Goal: Task Accomplishment & Management: Complete application form

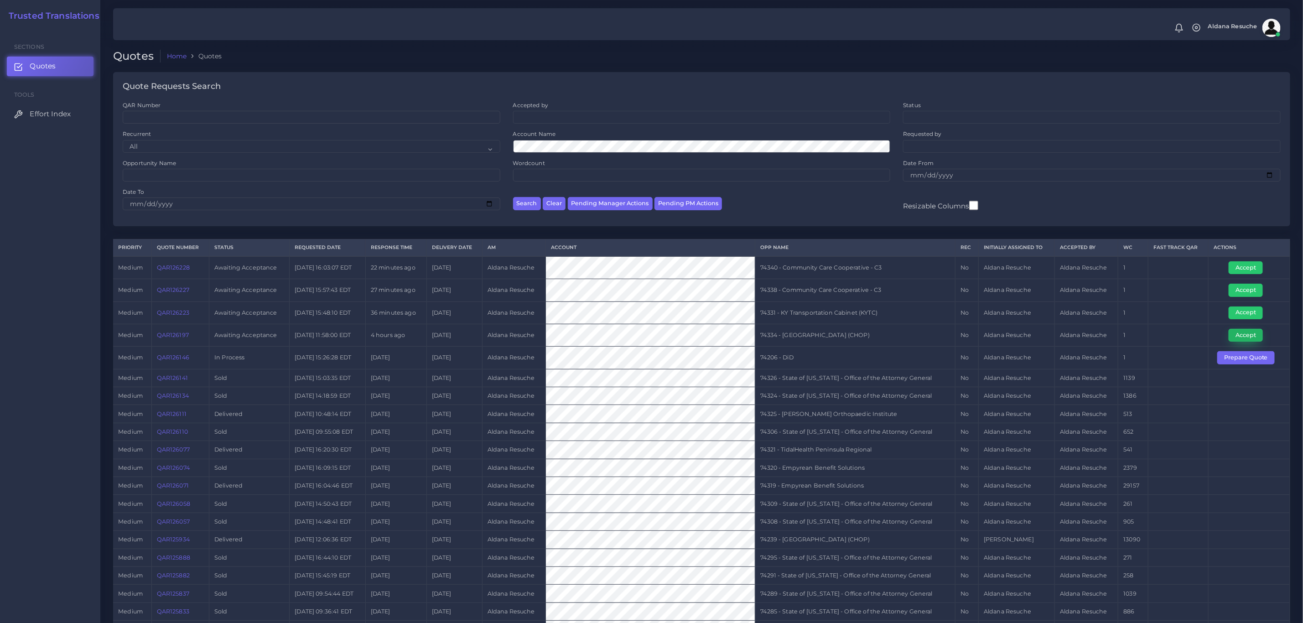
drag, startPoint x: 1251, startPoint y: 339, endPoint x: 1238, endPoint y: 342, distance: 12.7
click at [1251, 339] on button "Accept" at bounding box center [1245, 335] width 34 height 13
click at [862, 340] on td "74334 - [GEOGRAPHIC_DATA] (CHOP)" at bounding box center [855, 335] width 200 height 22
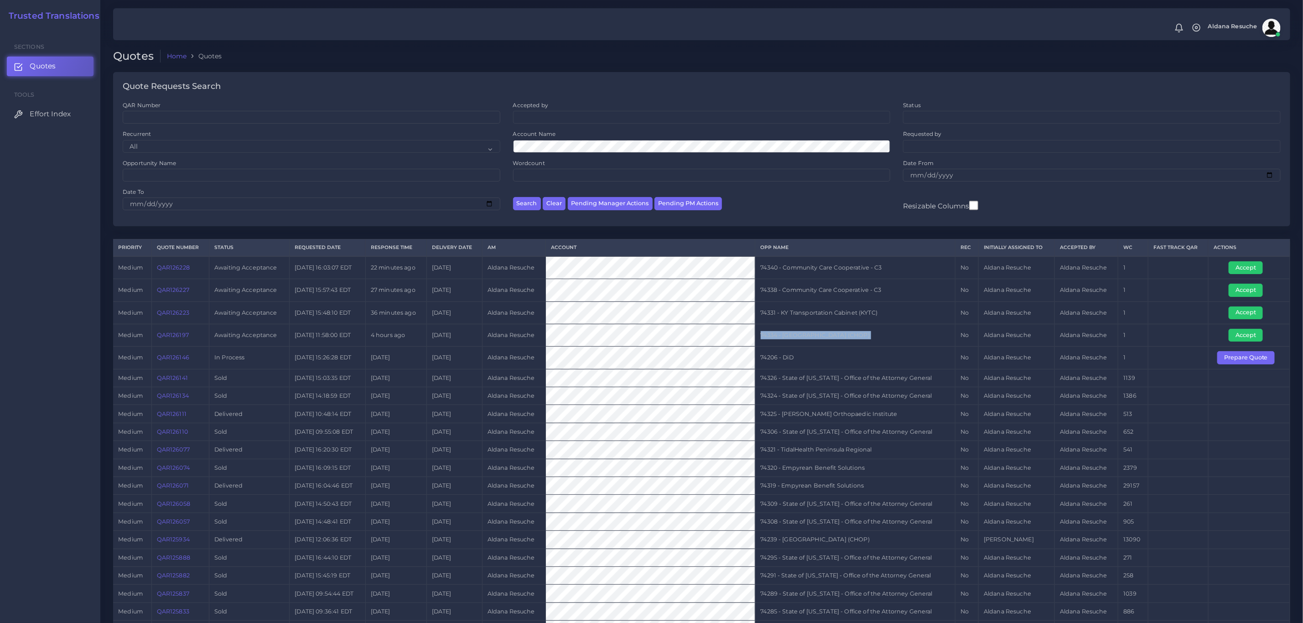
copy tr "74334 - [GEOGRAPHIC_DATA] (CHOP)"
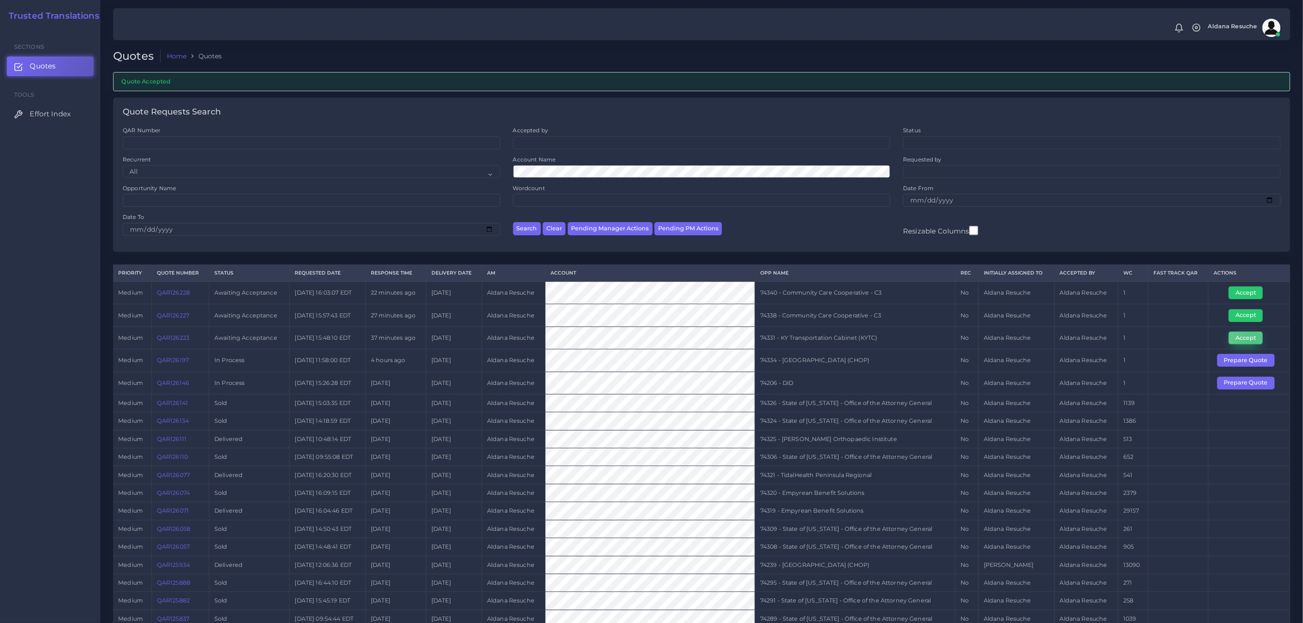
click at [1251, 344] on button "Accept" at bounding box center [1245, 337] width 34 height 13
click at [837, 343] on td "74331 - KY Transportation Cabinet (KYTC)" at bounding box center [855, 337] width 200 height 22
copy tr "74331 - KY Transportation Cabinet (KYTC)"
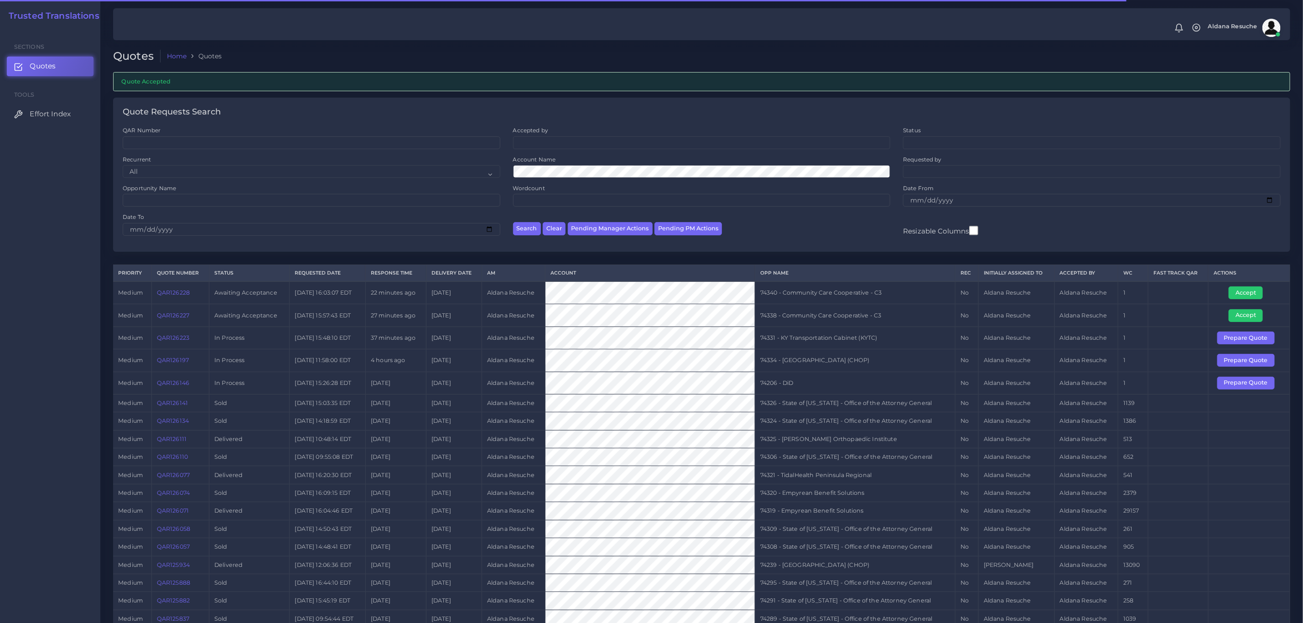
click at [182, 323] on td "QAR126227" at bounding box center [179, 315] width 57 height 22
click at [182, 319] on link "QAR126227" at bounding box center [173, 315] width 32 height 7
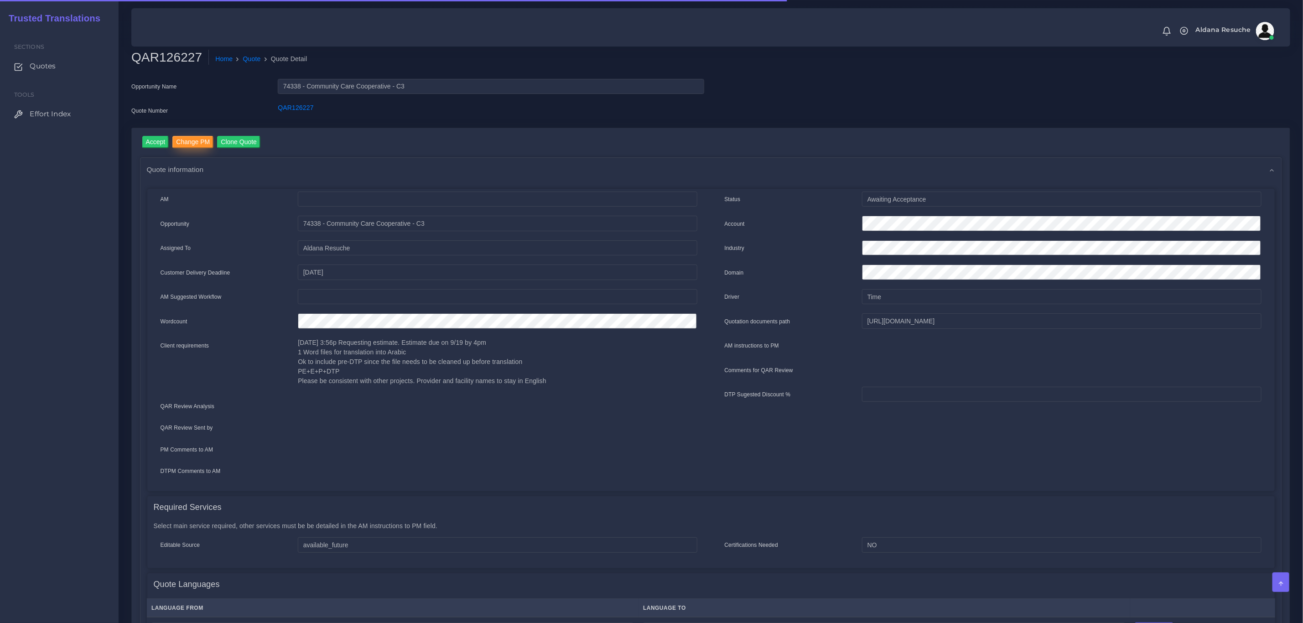
click at [192, 136] on input "Change PM" at bounding box center [192, 142] width 41 height 12
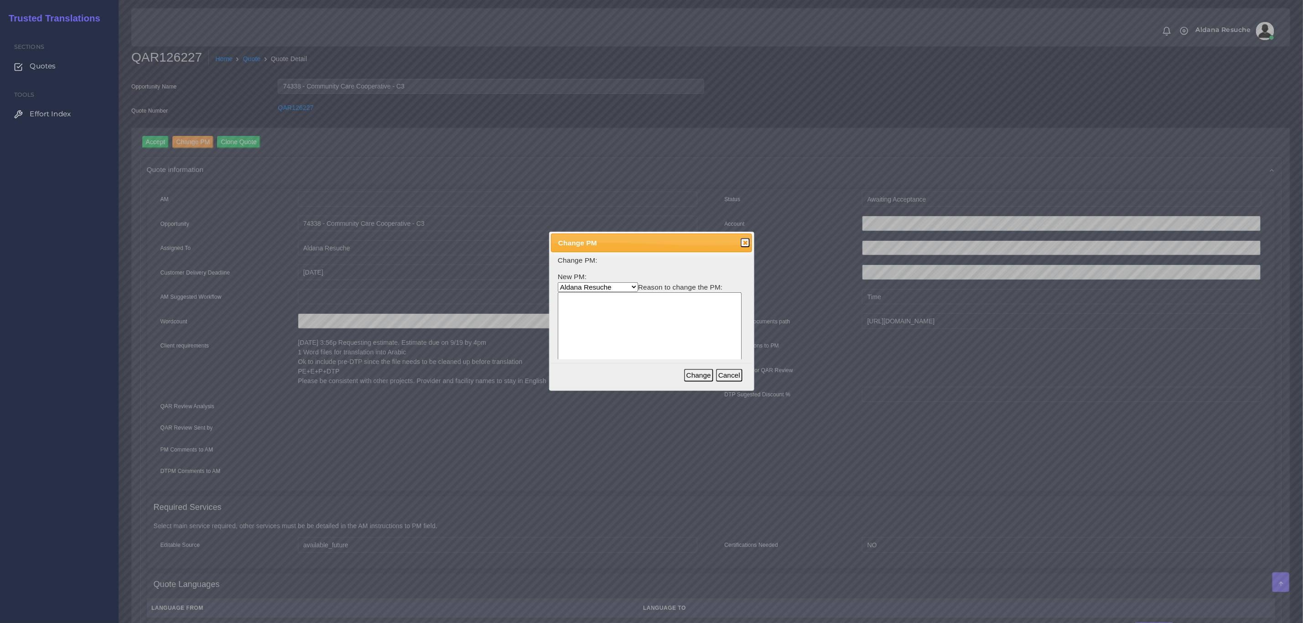
click at [609, 282] on select "Aldana Resuche Ana Whitby PM Beatriz Lacerda Dana Rossi Diego Leotta Gabriela S…" at bounding box center [598, 287] width 80 height 10
select select "3e925e02-f17d-4791-9412-c46ab5cb8daa"
click at [558, 282] on select "Aldana Resuche Ana Whitby PM Beatriz Lacerda Dana Rossi Diego Leotta Gabriela S…" at bounding box center [598, 287] width 80 height 10
click at [617, 333] on textarea at bounding box center [650, 335] width 184 height 87
drag, startPoint x: 632, startPoint y: 306, endPoint x: 272, endPoint y: 293, distance: 360.0
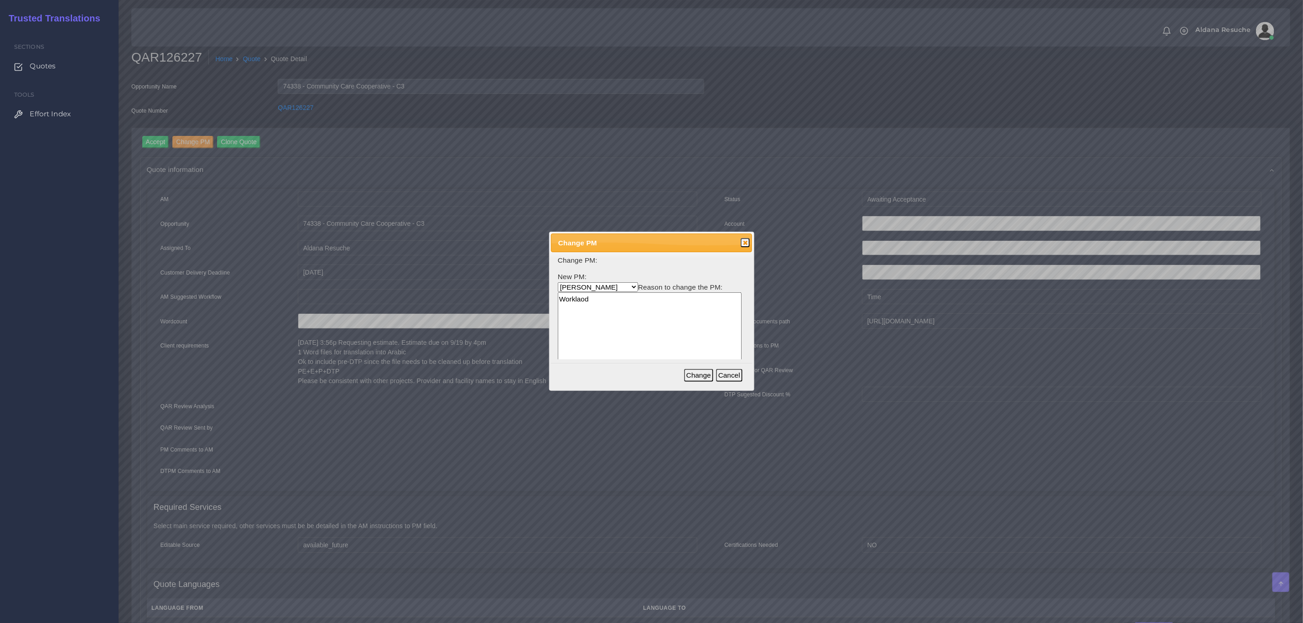
click at [289, 291] on body "Notifications 0 New Driver Update: Extra Quality renamed to Quality Changed" at bounding box center [651, 311] width 1303 height 623
click at [647, 314] on textarea "Worklaod" at bounding box center [650, 335] width 184 height 87
drag, startPoint x: 641, startPoint y: 311, endPoint x: 490, endPoint y: 295, distance: 151.8
click at [490, 295] on body "Notifications 0 New Driver Update: Extra Quality renamed to Quality Changed" at bounding box center [651, 311] width 1303 height 623
click at [575, 295] on textarea "Workload" at bounding box center [650, 335] width 184 height 87
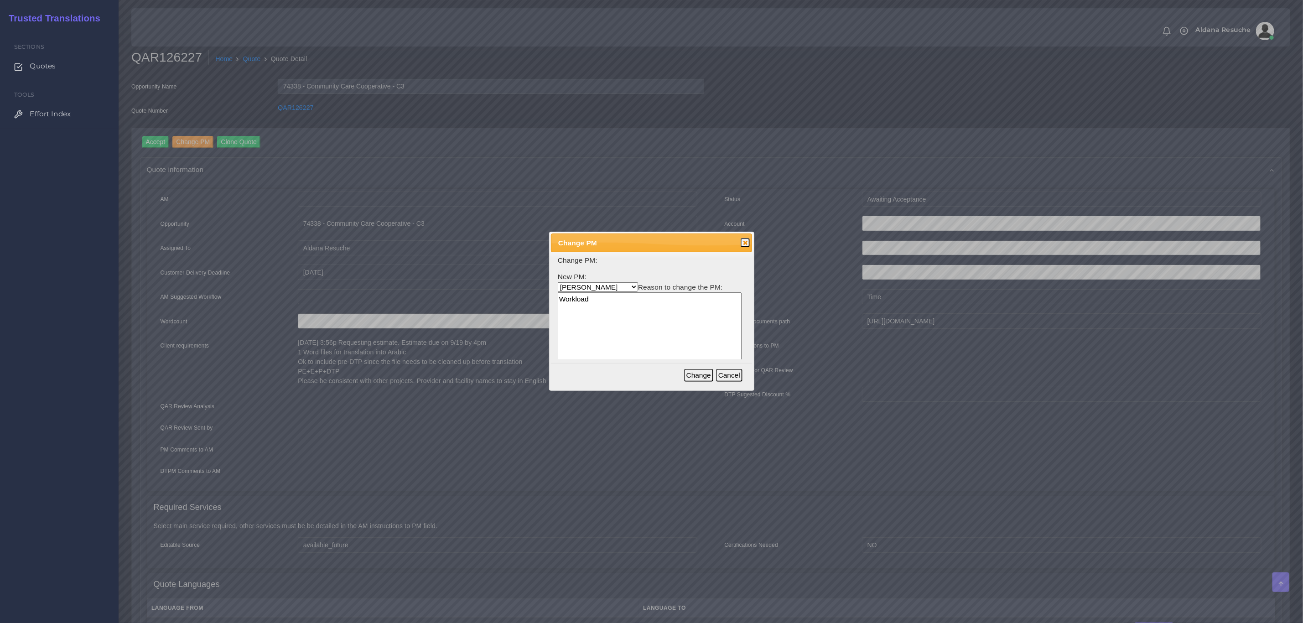
click at [575, 295] on textarea "Workload" at bounding box center [650, 335] width 184 height 87
type textarea "Workload"
click at [697, 370] on button "Change" at bounding box center [698, 375] width 29 height 13
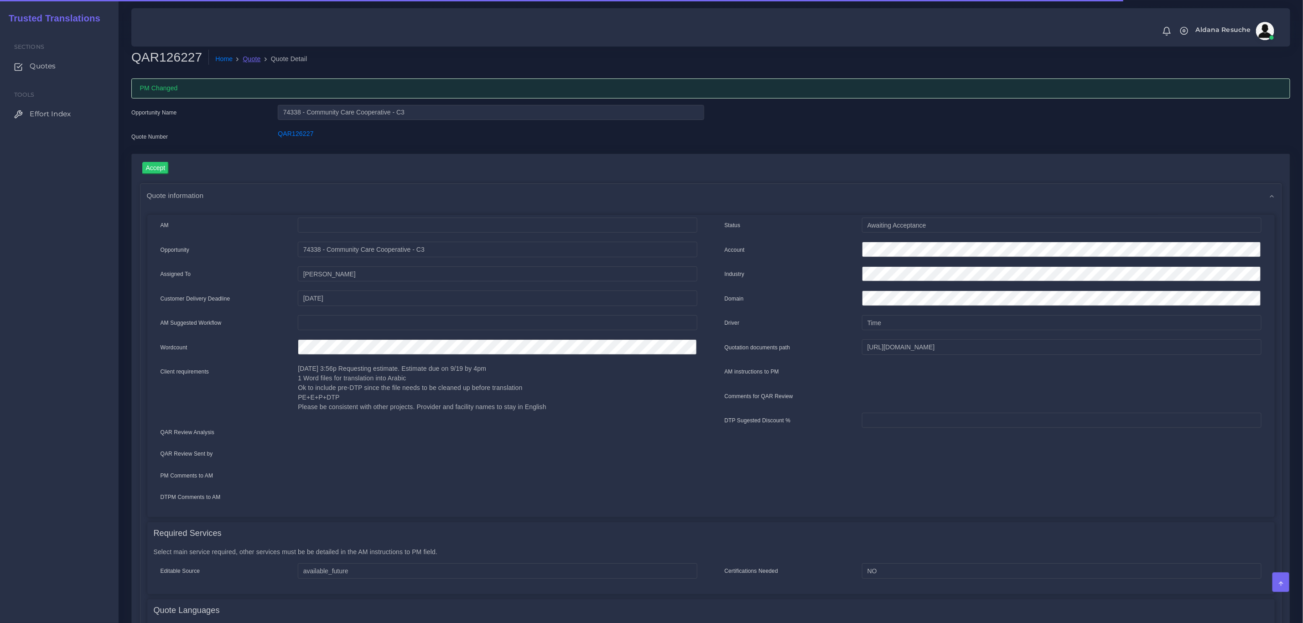
click at [247, 57] on link "Quote" at bounding box center [252, 59] width 18 height 10
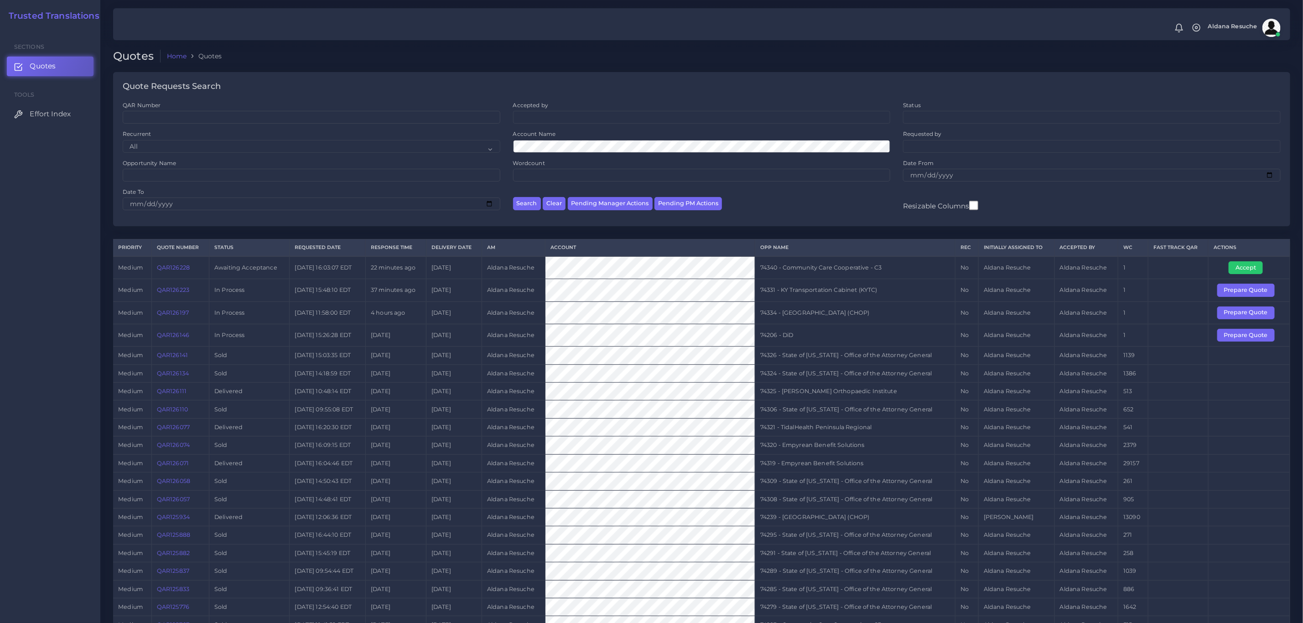
click at [174, 271] on link "QAR126228" at bounding box center [173, 267] width 33 height 7
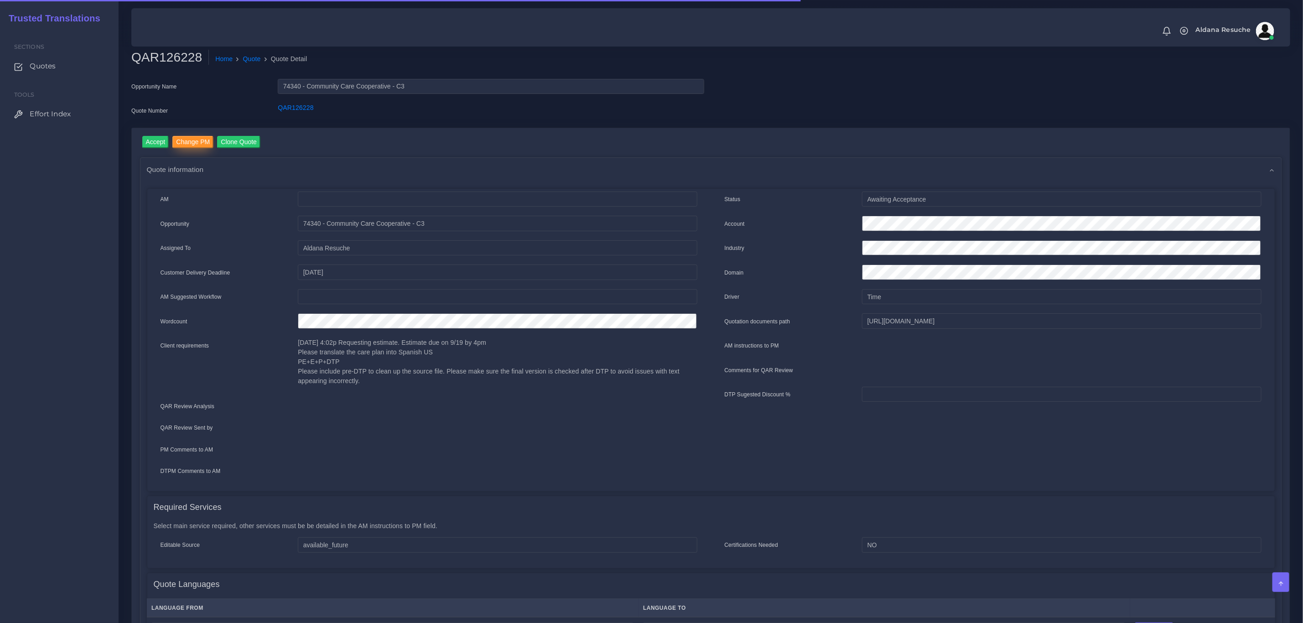
click at [197, 142] on input "Change PM" at bounding box center [192, 142] width 41 height 12
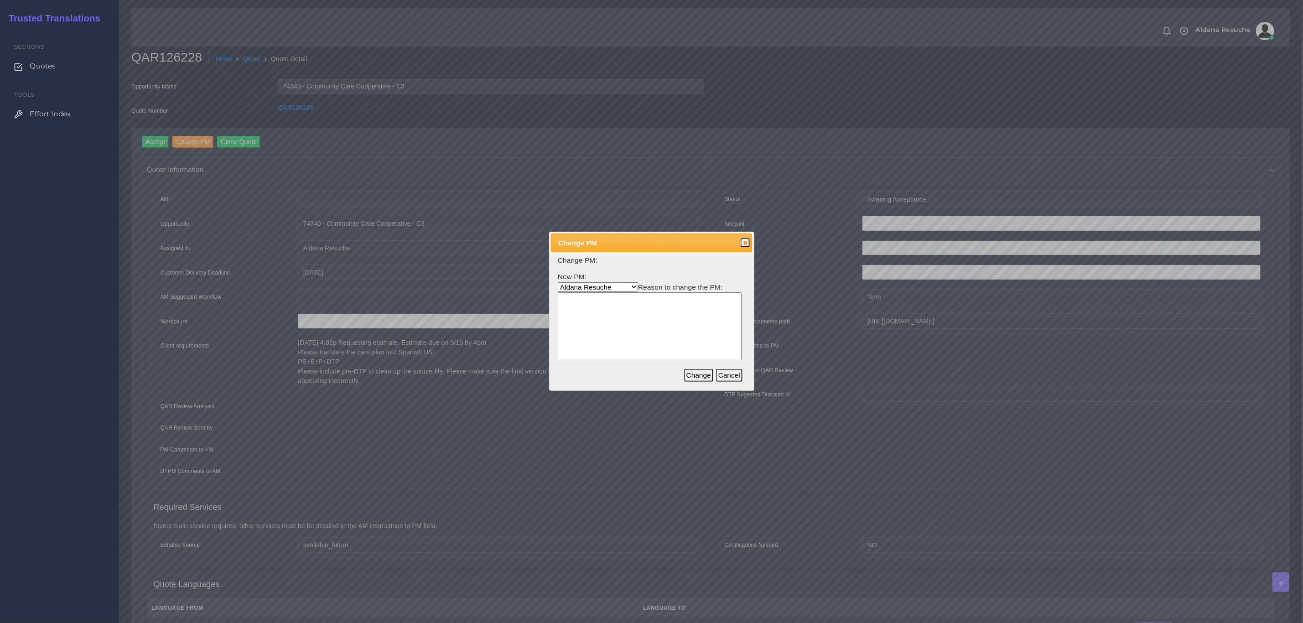
click at [597, 290] on select "Aldana Resuche Ana Whitby PM Beatriz Lacerda Dana Rossi Diego Leotta Gabriela S…" at bounding box center [598, 287] width 80 height 10
select select "3e925e02-f17d-4791-9412-c46ab5cb8daa"
click at [558, 282] on select "Aldana Resuche Ana Whitby PM Beatriz Lacerda Dana Rossi Diego Leotta Gabriela S…" at bounding box center [598, 287] width 80 height 10
click at [643, 336] on textarea at bounding box center [650, 335] width 184 height 87
paste textarea "Workload"
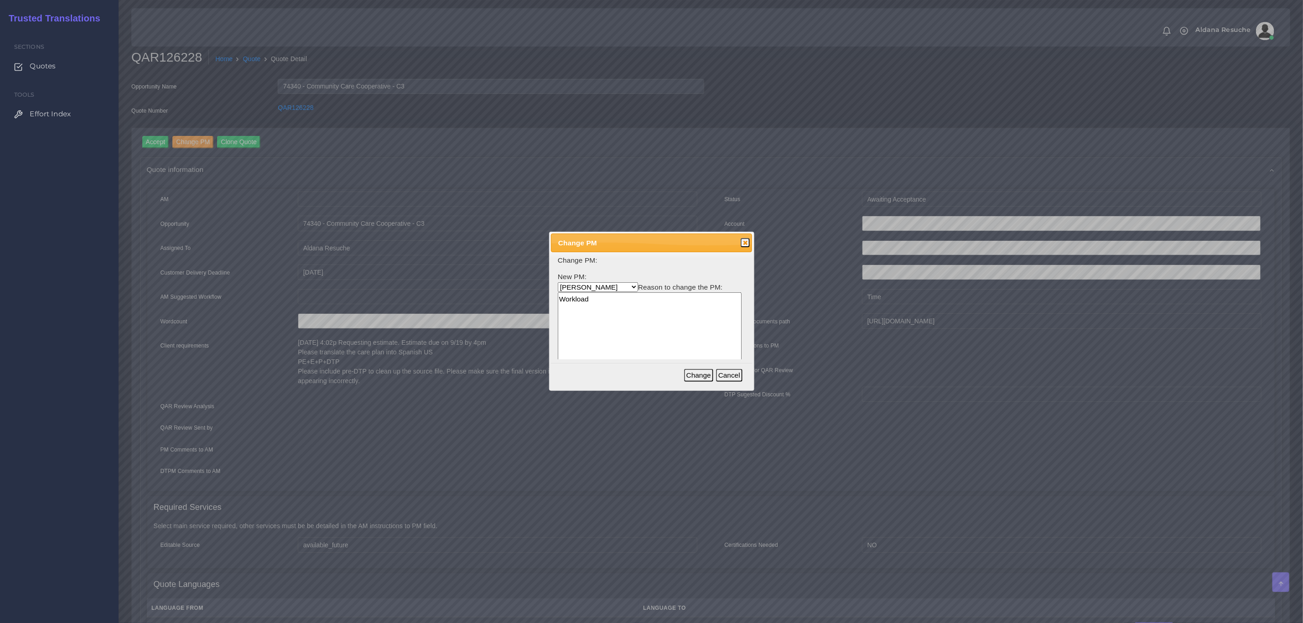
type textarea "Workload"
click at [699, 375] on button "Change" at bounding box center [698, 375] width 29 height 13
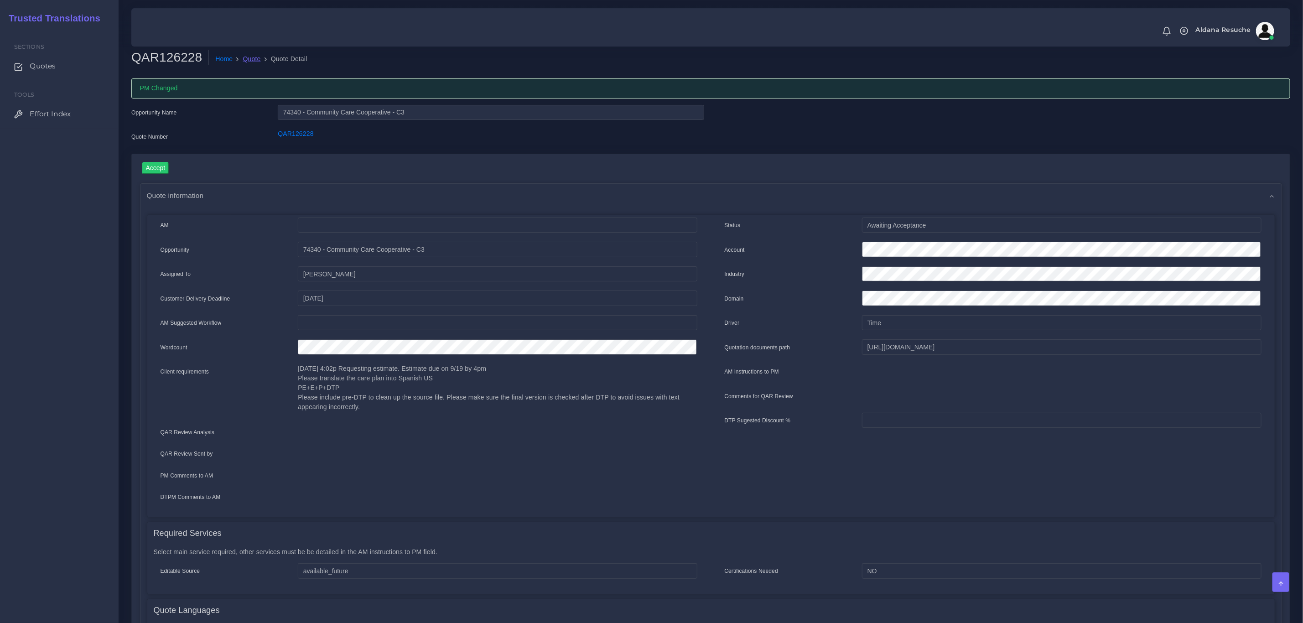
click at [249, 62] on link "Quote" at bounding box center [252, 59] width 18 height 10
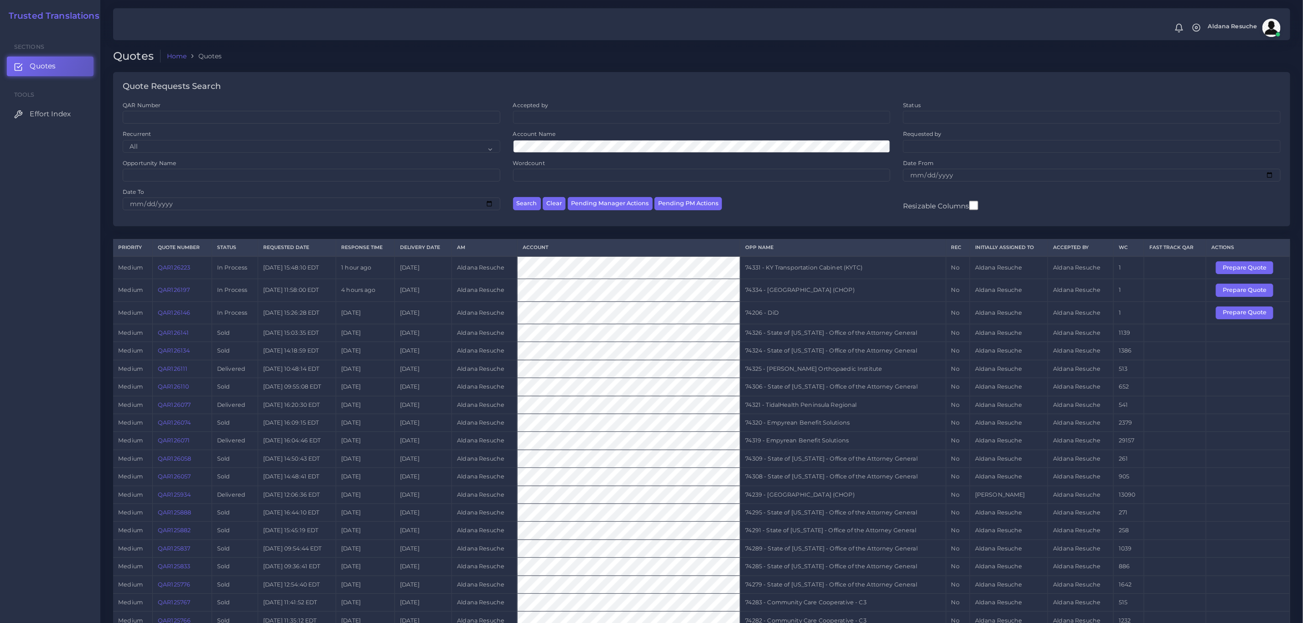
click at [855, 290] on td "74334 - [GEOGRAPHIC_DATA] (CHOP)" at bounding box center [843, 290] width 206 height 22
copy tr "74334 - [GEOGRAPHIC_DATA] (CHOP)"
drag, startPoint x: 1236, startPoint y: 289, endPoint x: 1211, endPoint y: 288, distance: 25.1
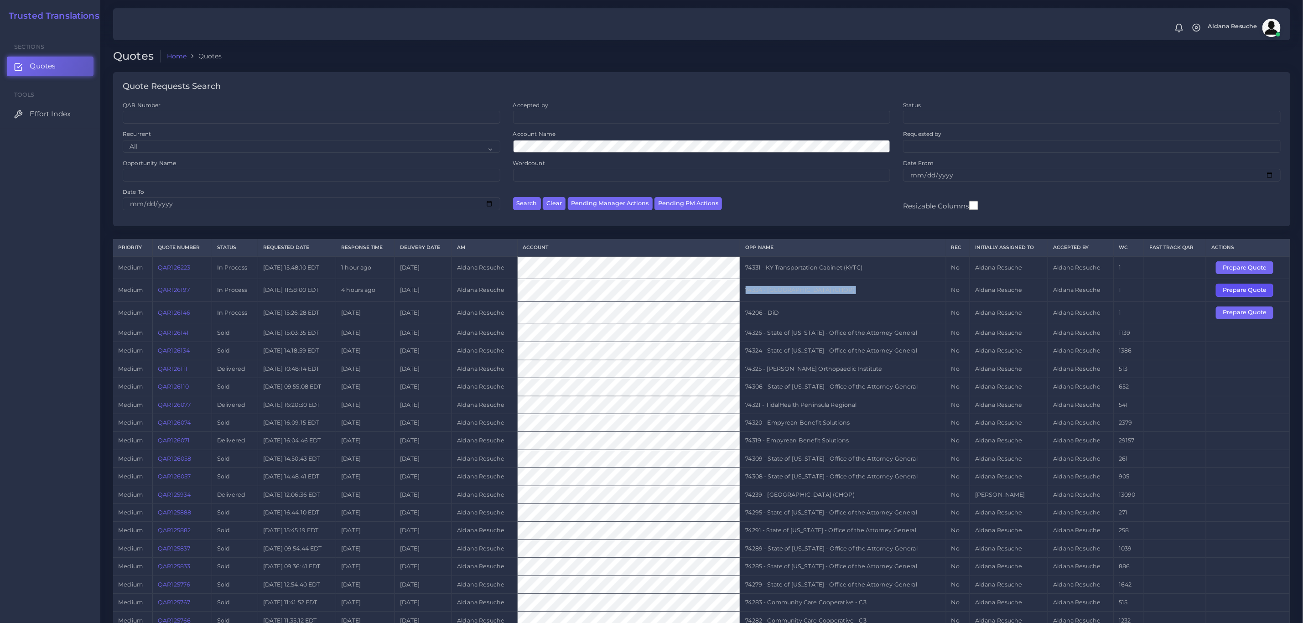
click at [1236, 289] on button "Prepare Quote" at bounding box center [1244, 290] width 57 height 13
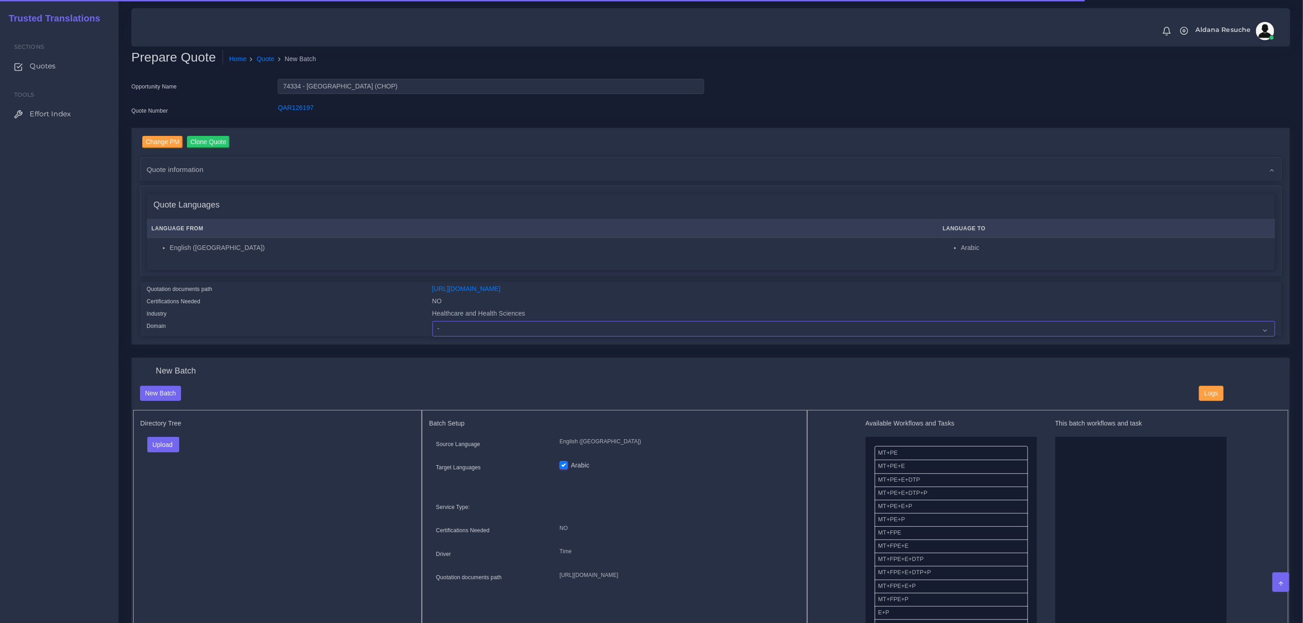
click at [509, 331] on select "- Advertising and Media Agriculture, Forestry and Fishing Architecture, Buildin…" at bounding box center [853, 329] width 843 height 16
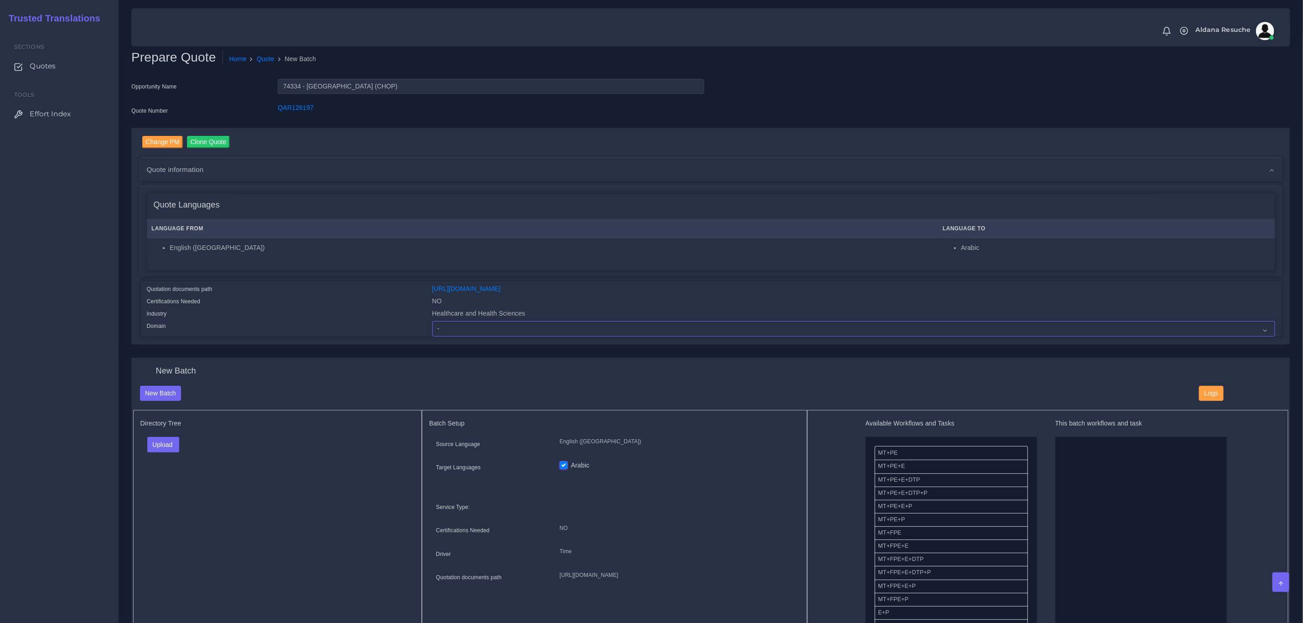
select select "Healthcare and Health Sciences"
click at [432, 321] on select "- Advertising and Media Agriculture, Forestry and Fishing Architecture, Buildin…" at bounding box center [853, 329] width 843 height 16
click at [166, 449] on button "Upload" at bounding box center [163, 445] width 32 height 16
click at [172, 485] on label "Files" at bounding box center [179, 479] width 63 height 11
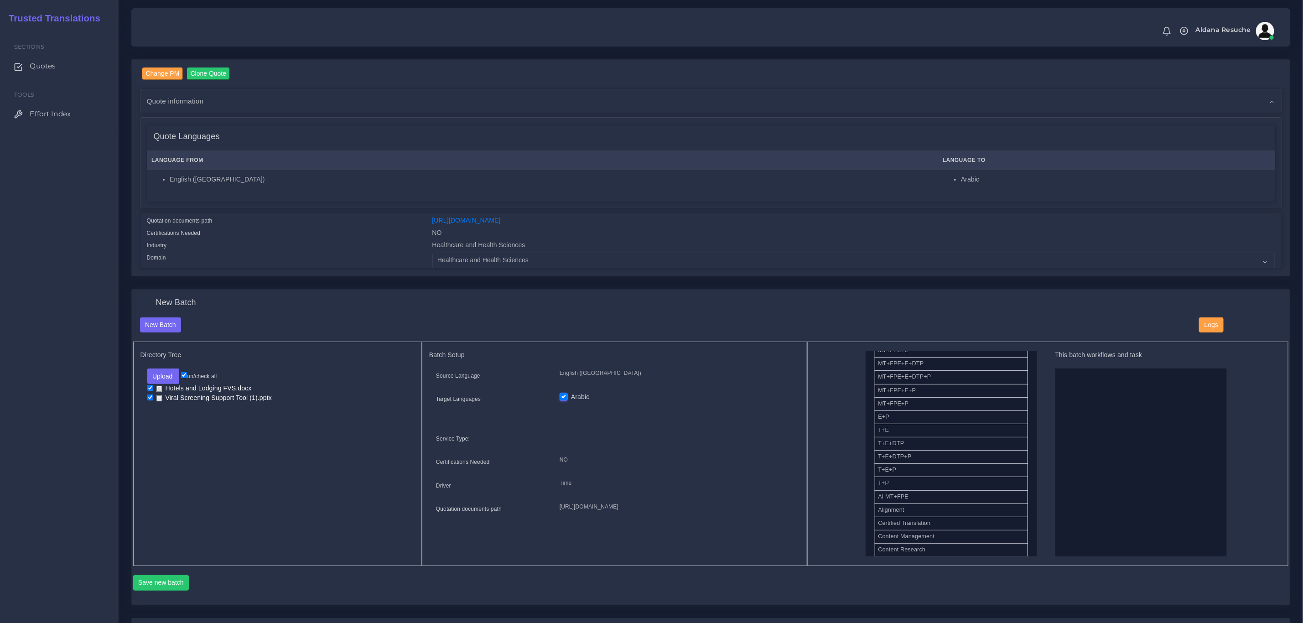
scroll to position [137, 0]
drag, startPoint x: 930, startPoint y: 453, endPoint x: 1107, endPoint y: 432, distance: 177.7
click at [158, 584] on button "Save new batch" at bounding box center [161, 583] width 56 height 16
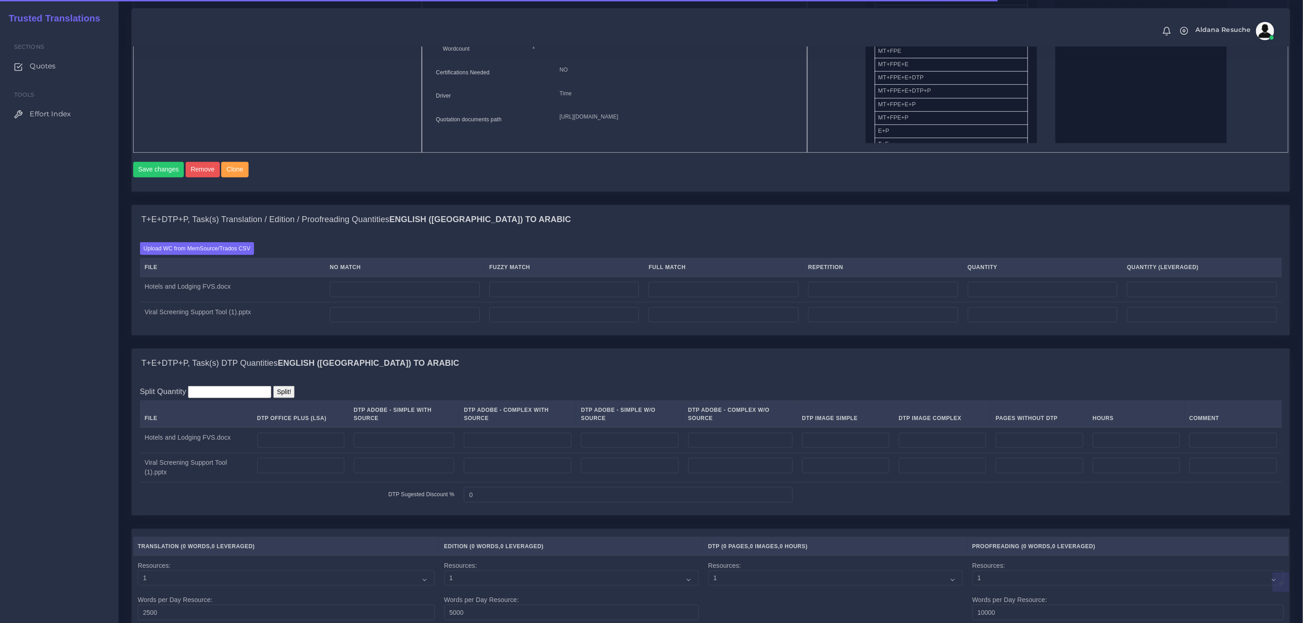
scroll to position [547, 0]
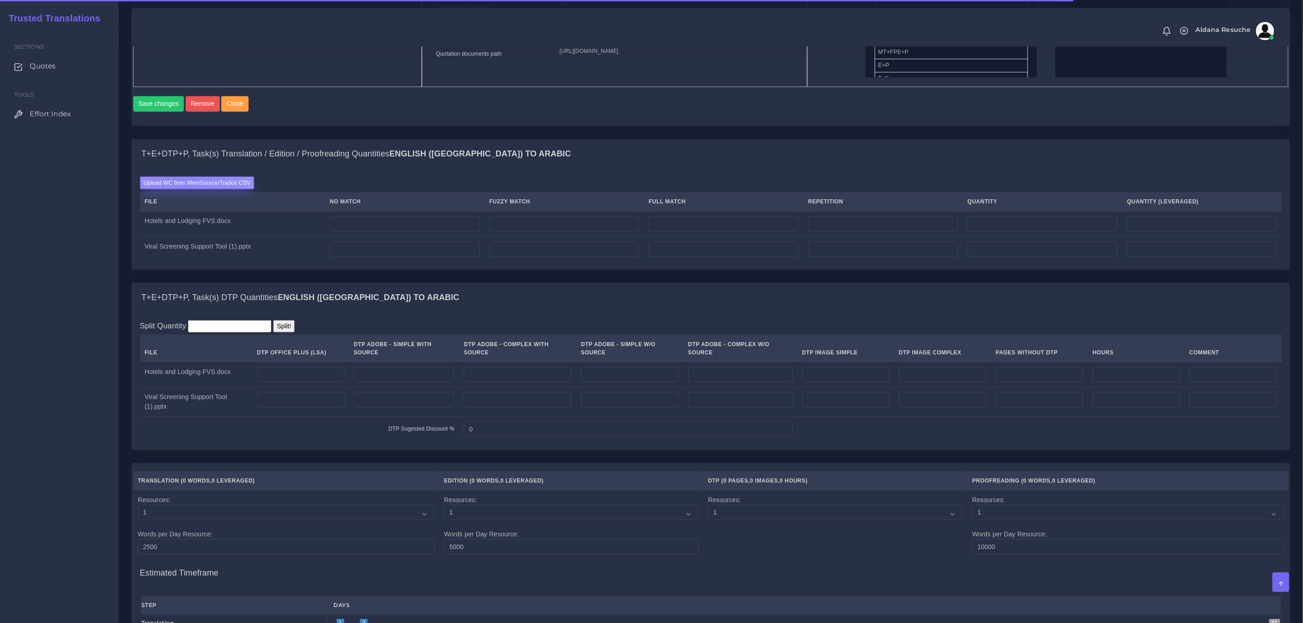
click at [183, 189] on label "Upload WC from MemSource/Trados CSV" at bounding box center [197, 182] width 114 height 12
click at [0, 0] on input "Upload WC from MemSource/Trados CSV" at bounding box center [0, 0] width 0 height 0
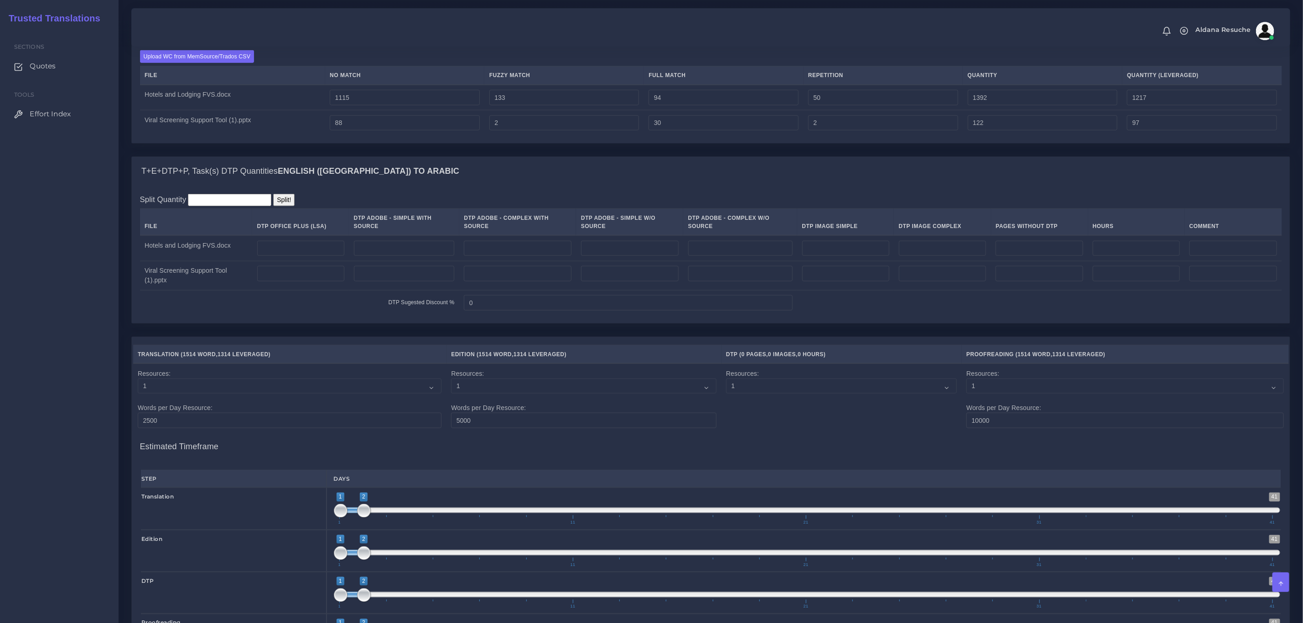
scroll to position [684, 0]
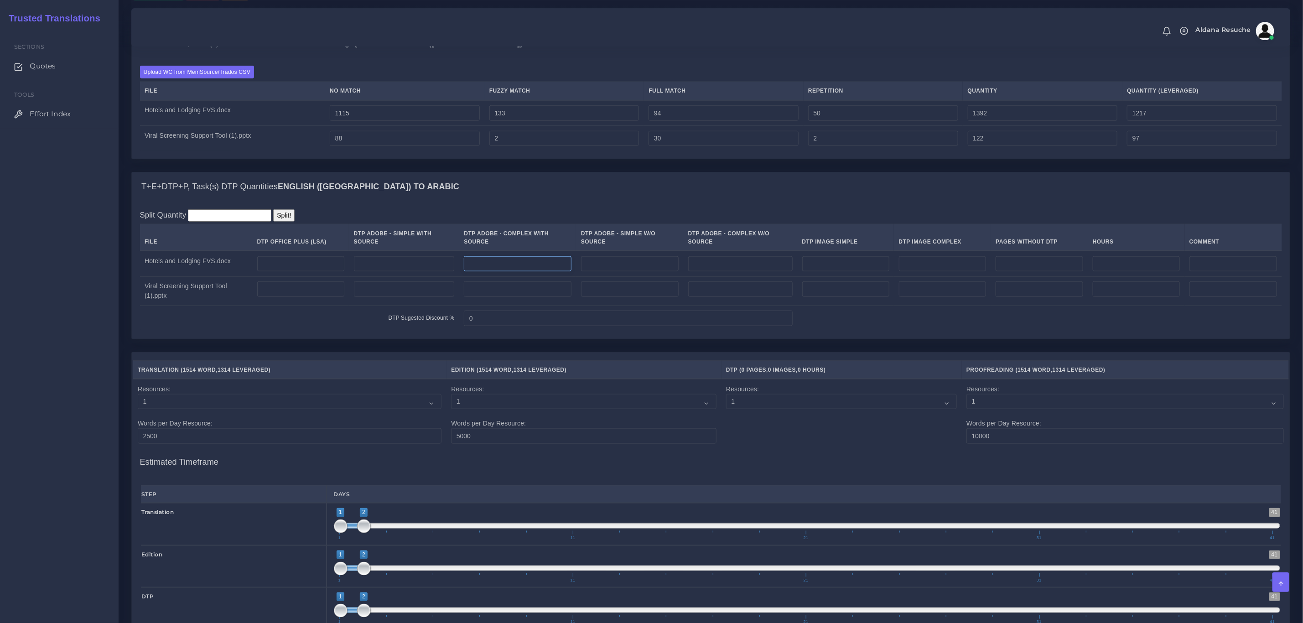
click at [533, 262] on input "number" at bounding box center [518, 264] width 108 height 16
type input "7"
click at [603, 200] on div "T+E+DTP+P, Task(s) DTP Quantities English (US) TO Arabic" at bounding box center [711, 186] width 1158 height 29
click at [498, 297] on input "number" at bounding box center [518, 289] width 108 height 16
type input "1"
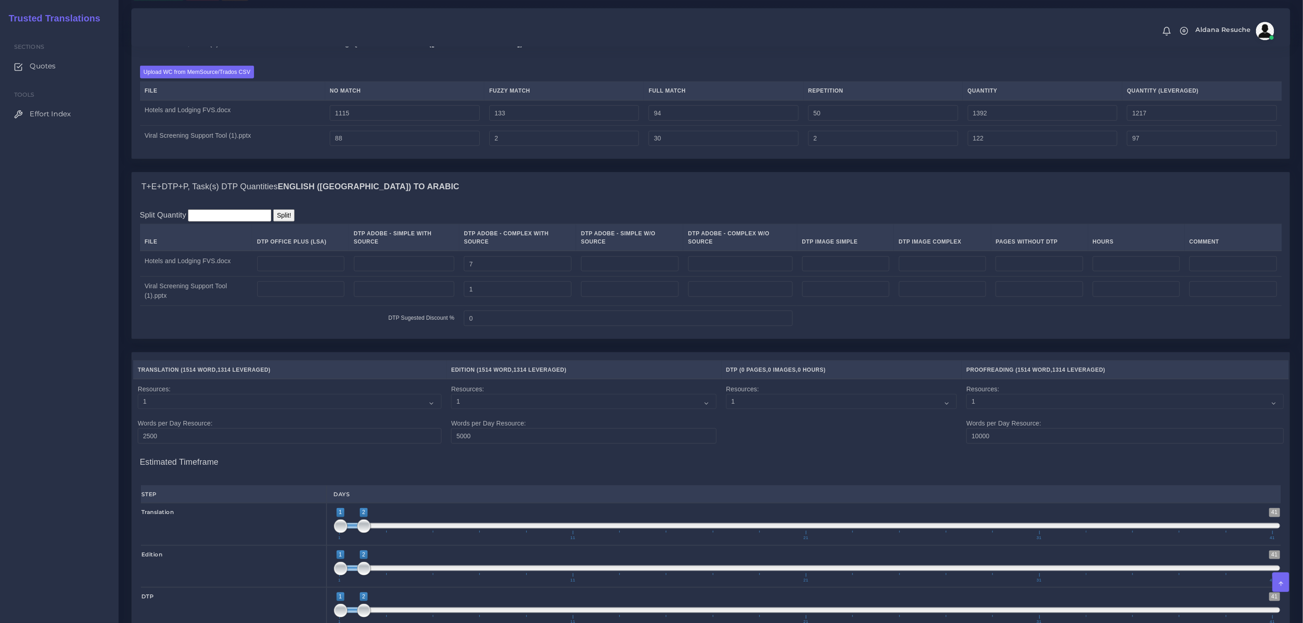
click at [567, 192] on div "T+E+DTP+P, Task(s) DTP Quantities English (US) TO Arabic" at bounding box center [711, 186] width 1158 height 29
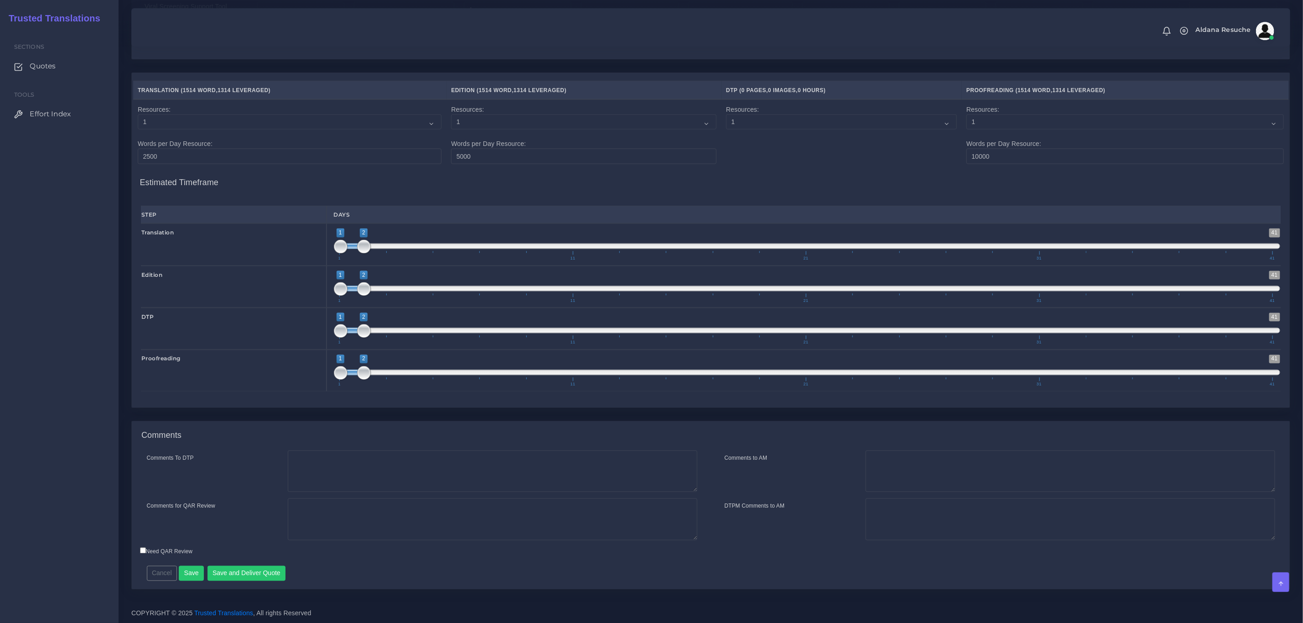
scroll to position [970, 0]
click at [369, 476] on textarea "Comments To DTP" at bounding box center [492, 471] width 409 height 42
paste textarea "Please check fonts."
type textarea "DTP in Word and PPT. Please check fonts."
click at [331, 527] on textarea "Comments for QAR Review" at bounding box center [492, 518] width 409 height 42
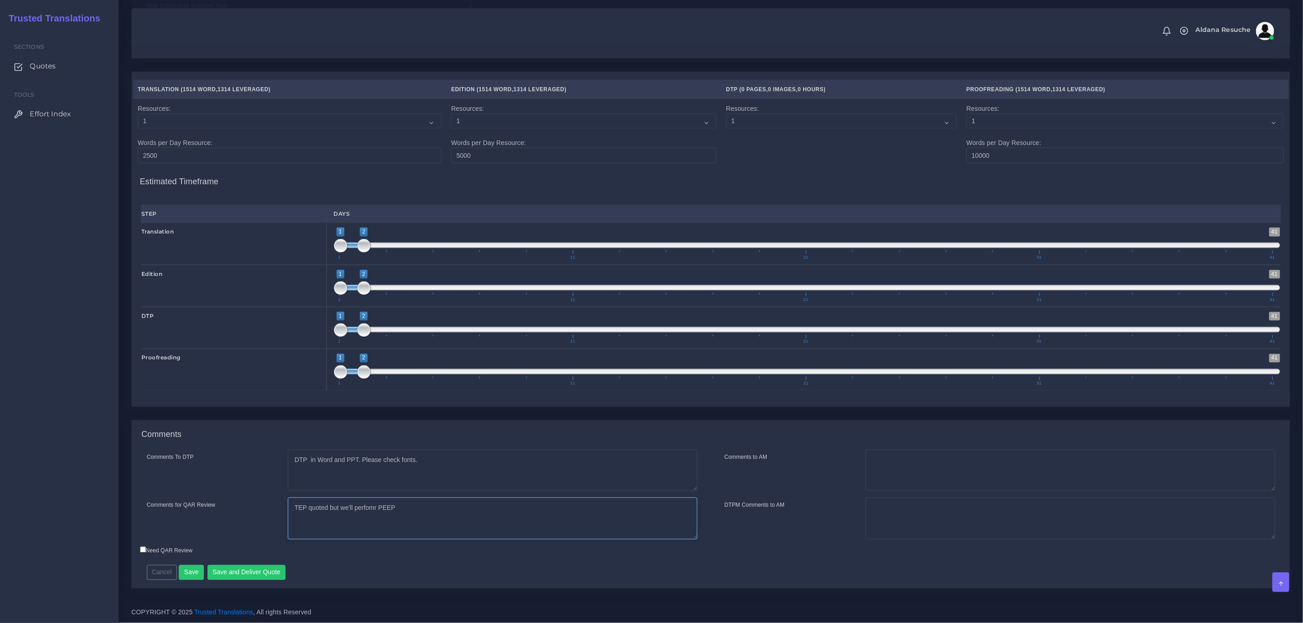
click at [373, 509] on textarea "TEP quoted but we'll perfomr PEEP" at bounding box center [492, 518] width 409 height 42
type textarea "TEP quoted but we'll perform PEEP"
click at [263, 565] on button "Save and Deliver Quote" at bounding box center [246, 573] width 78 height 16
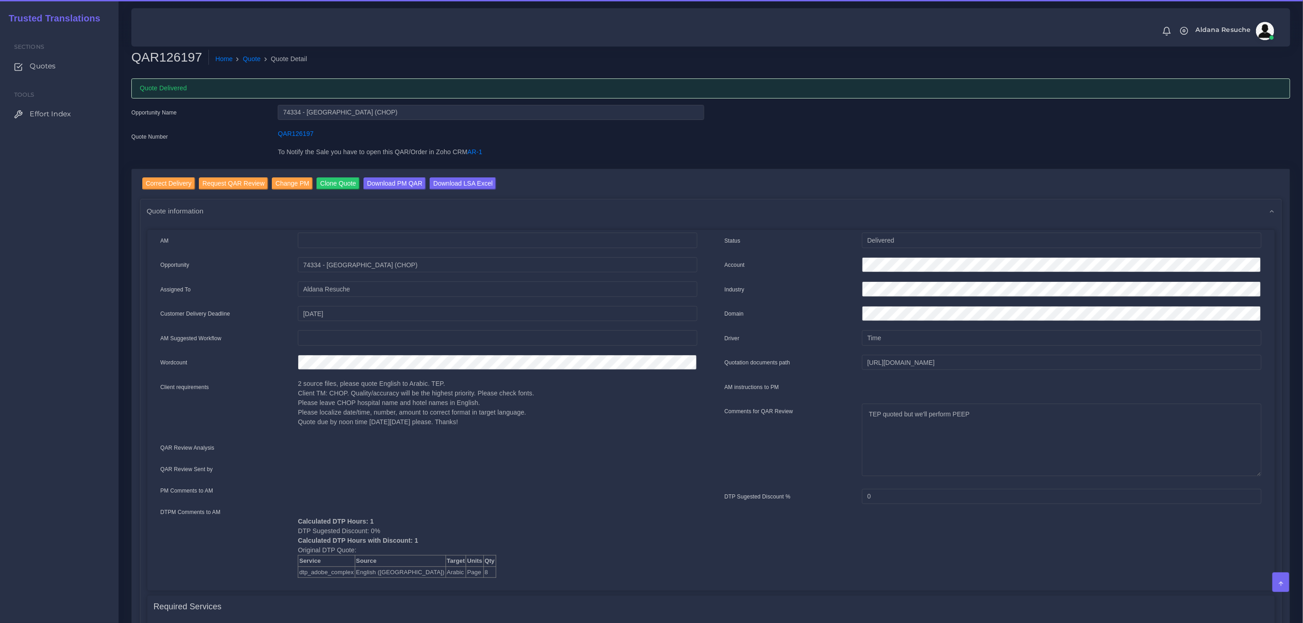
click at [456, 190] on link "Download LSA Excel" at bounding box center [463, 184] width 67 height 15
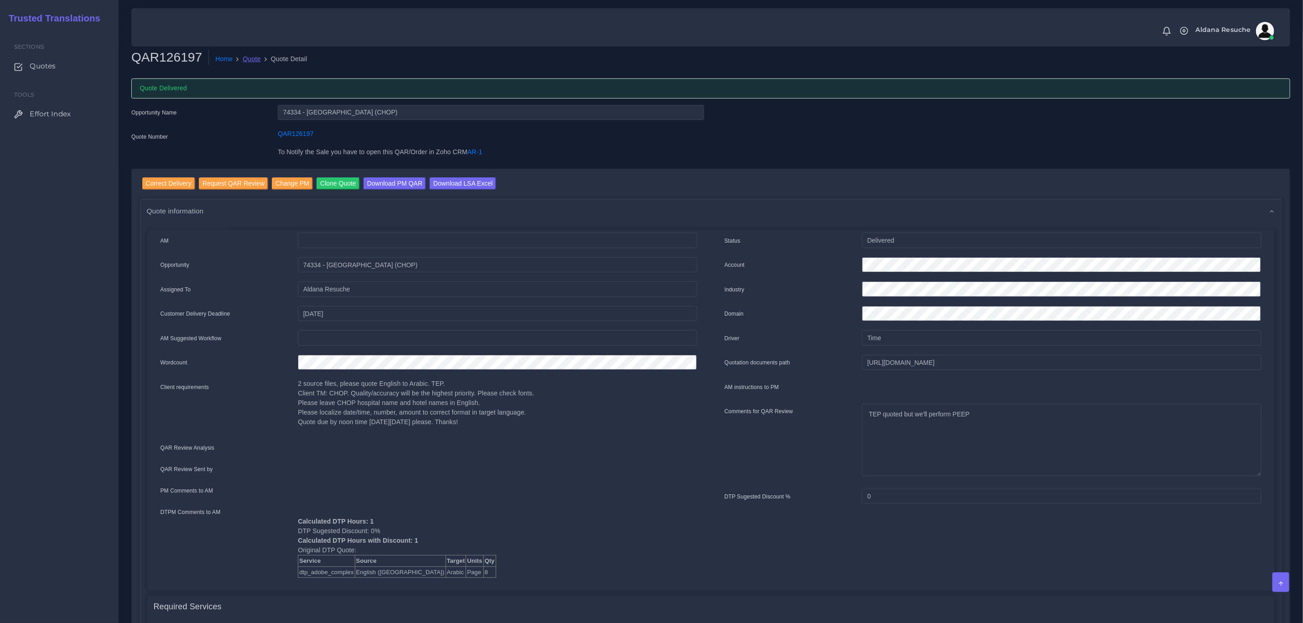
click at [253, 60] on link "Quote" at bounding box center [252, 59] width 18 height 10
